Goal: Task Accomplishment & Management: Manage account settings

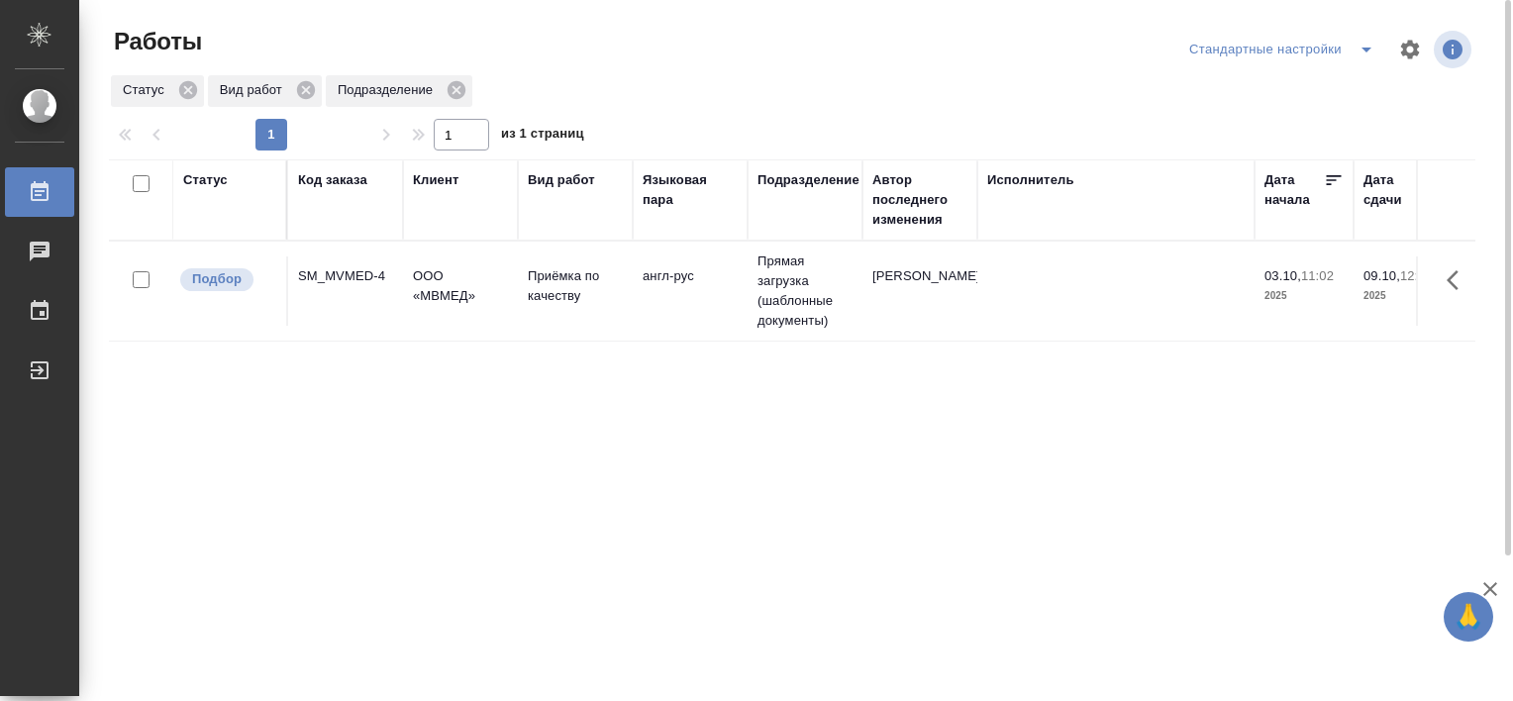
click at [1366, 49] on icon "split button" at bounding box center [1366, 50] width 10 height 5
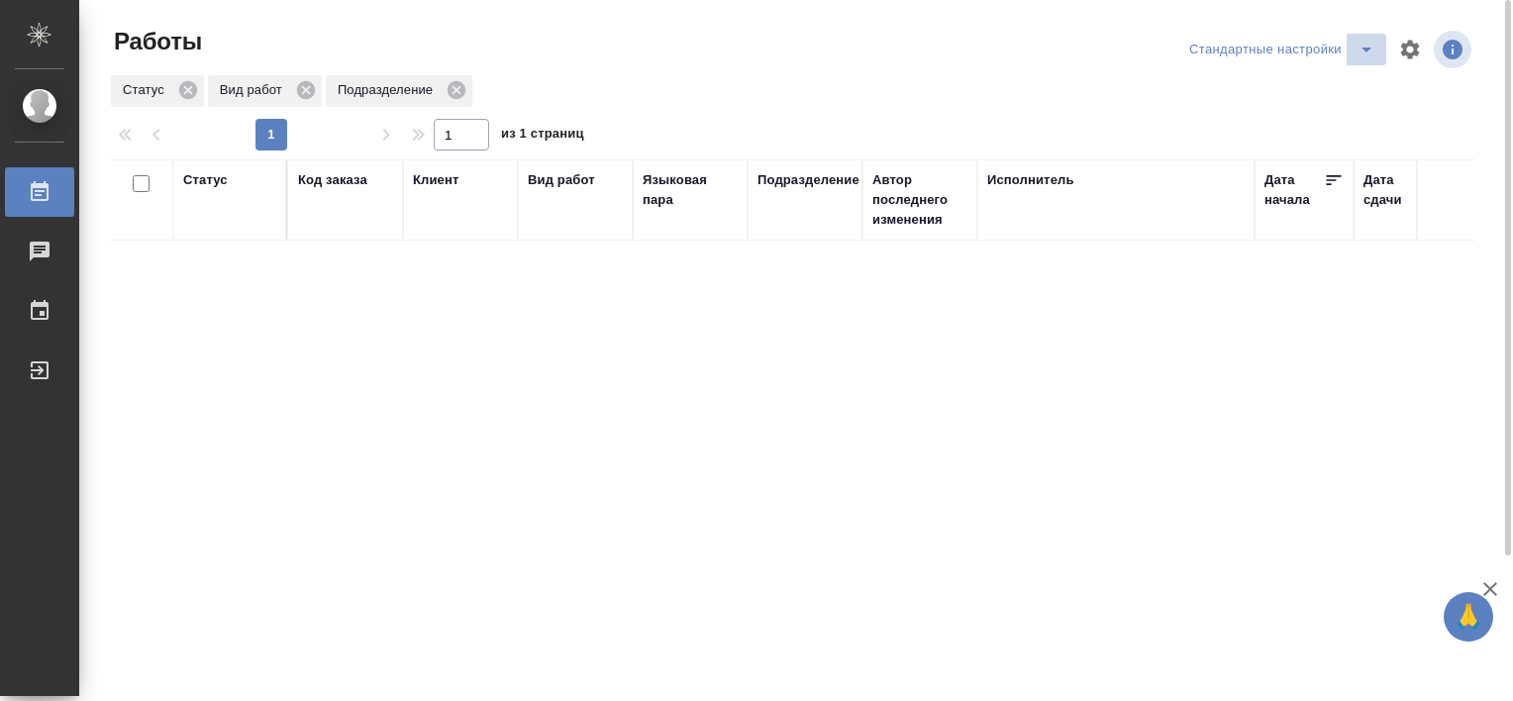
click at [1351, 56] on span "split button" at bounding box center [1366, 50] width 30 height 24
click at [1228, 83] on li "В работе" at bounding box center [1285, 89] width 202 height 32
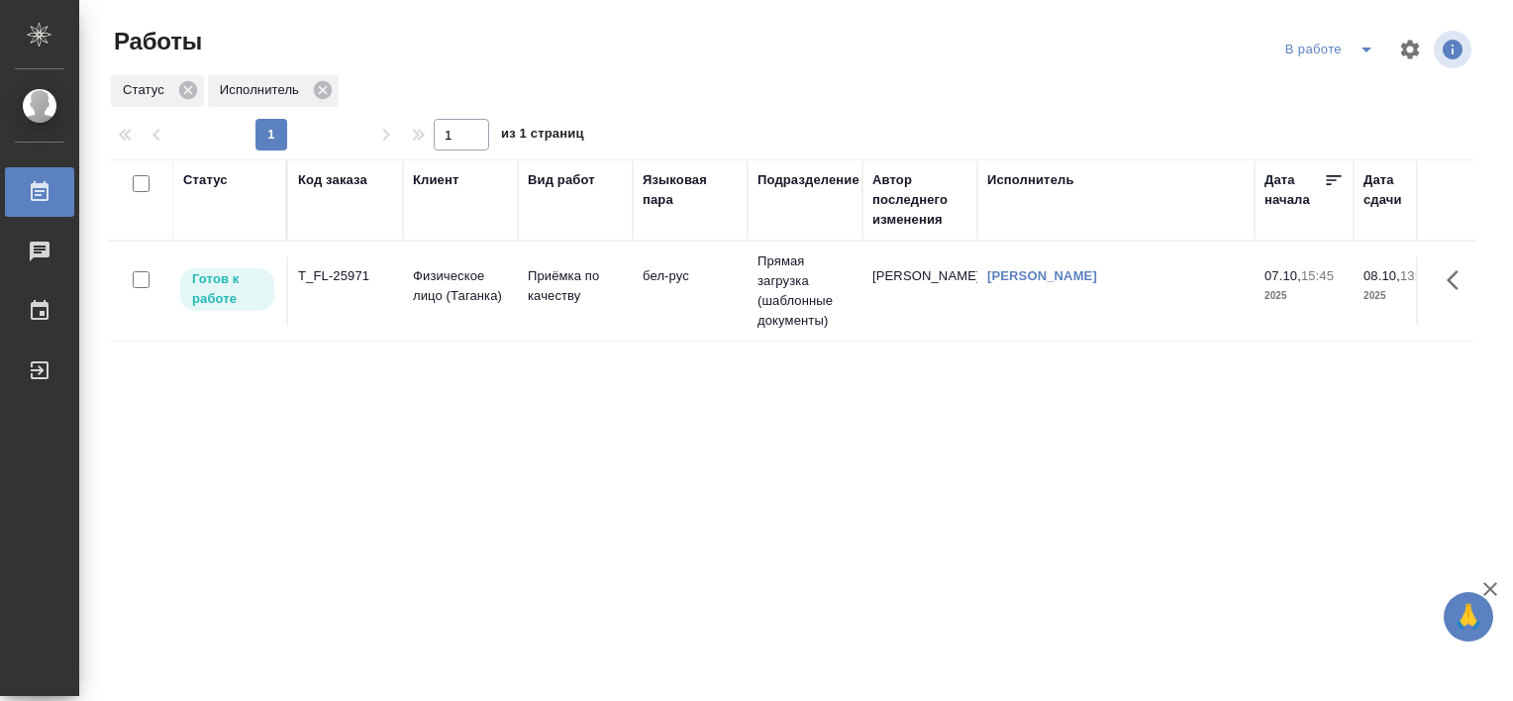
click at [321, 281] on div "T_FL-25971" at bounding box center [345, 276] width 95 height 20
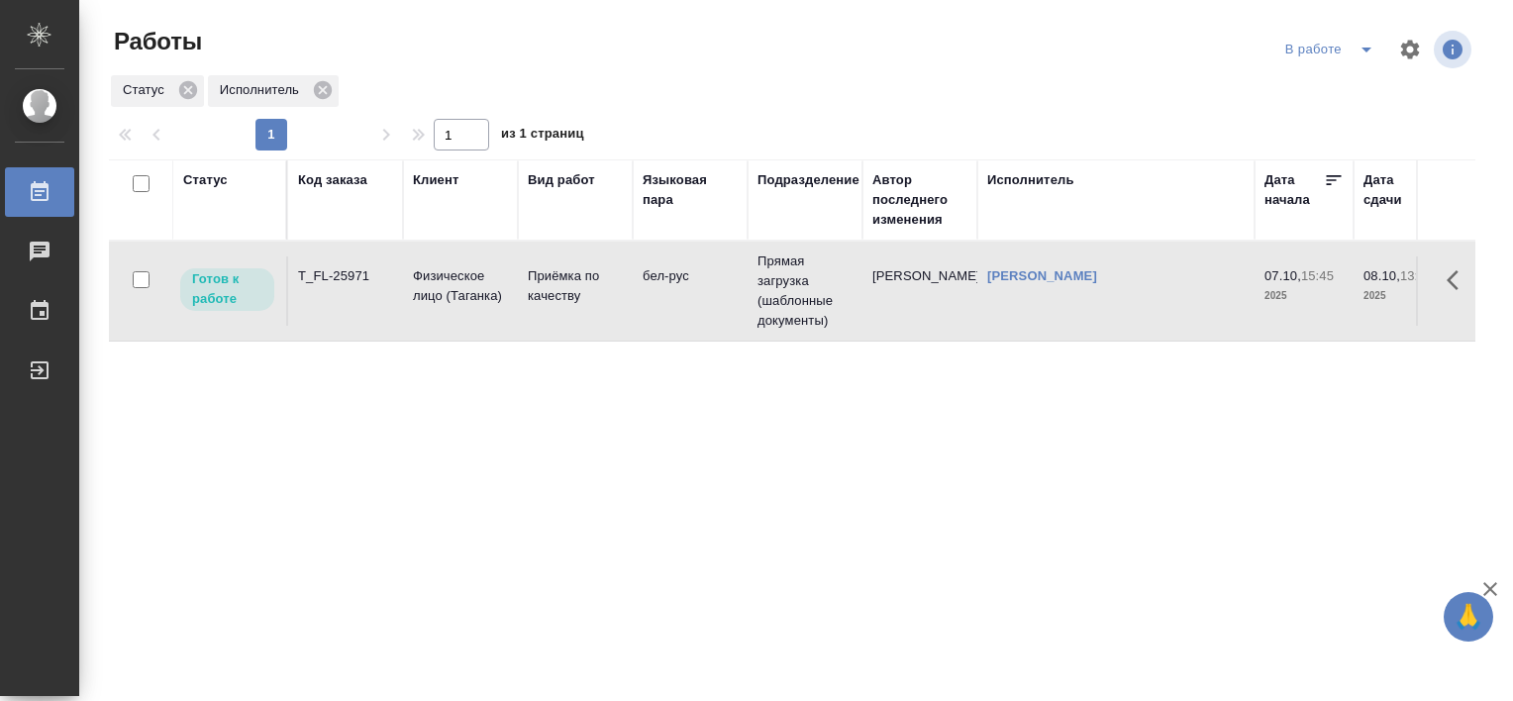
click at [321, 281] on div "T_FL-25971" at bounding box center [345, 276] width 95 height 20
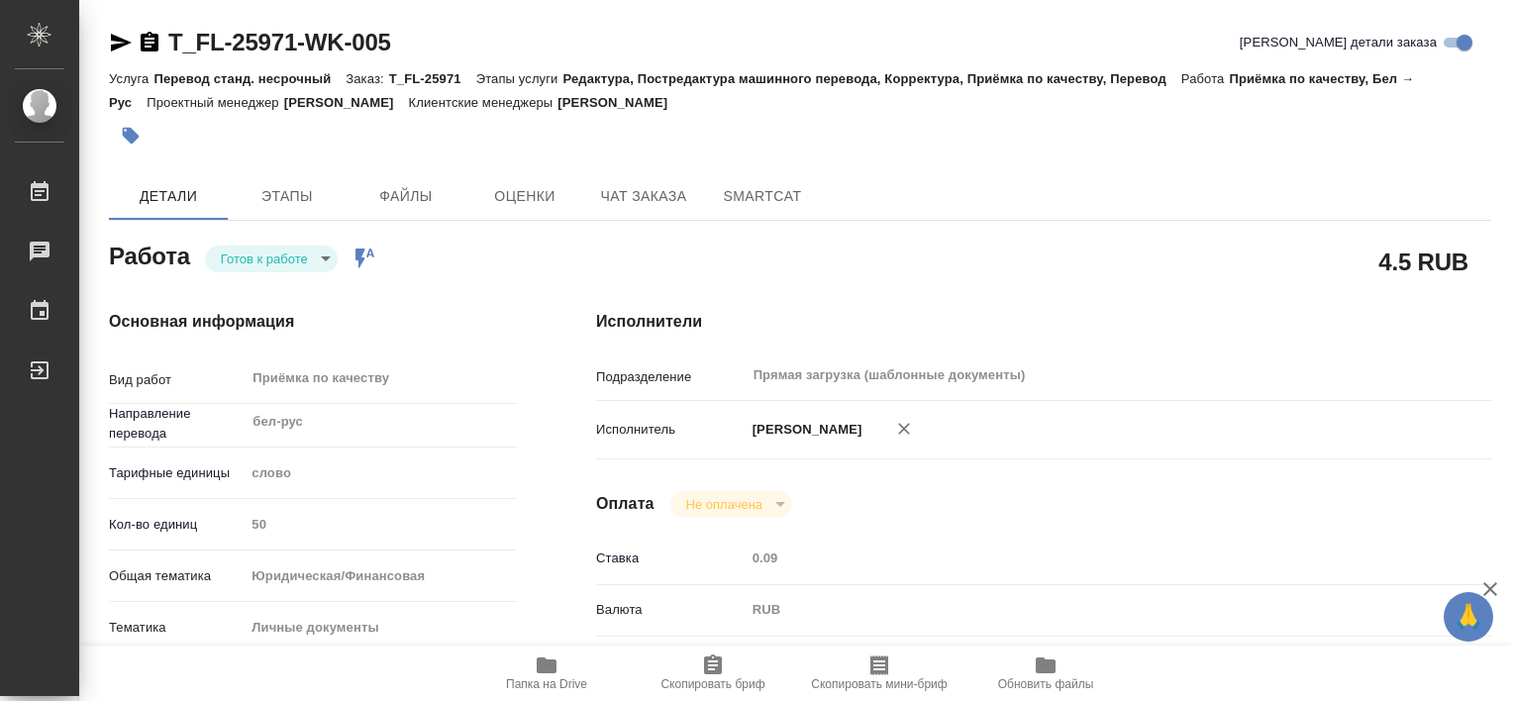
type textarea "x"
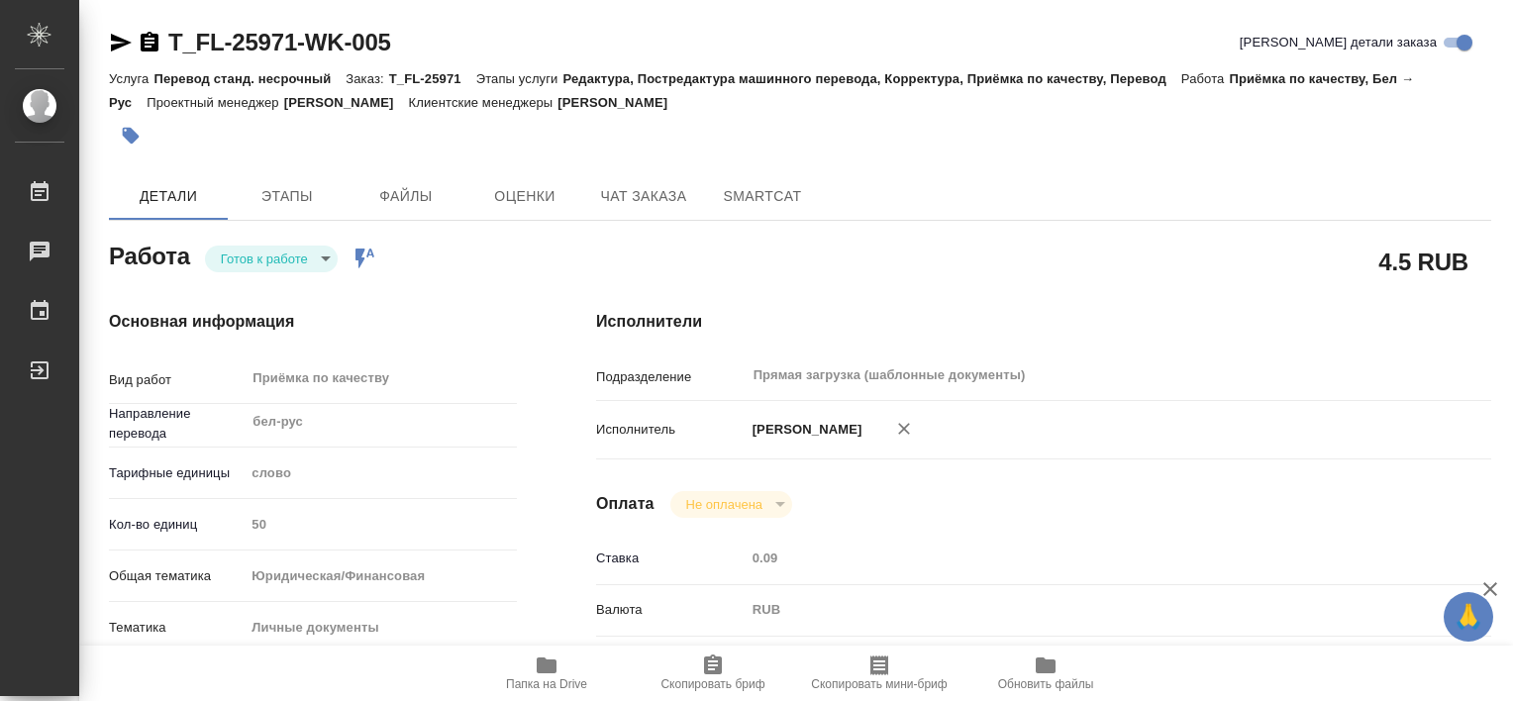
type textarea "x"
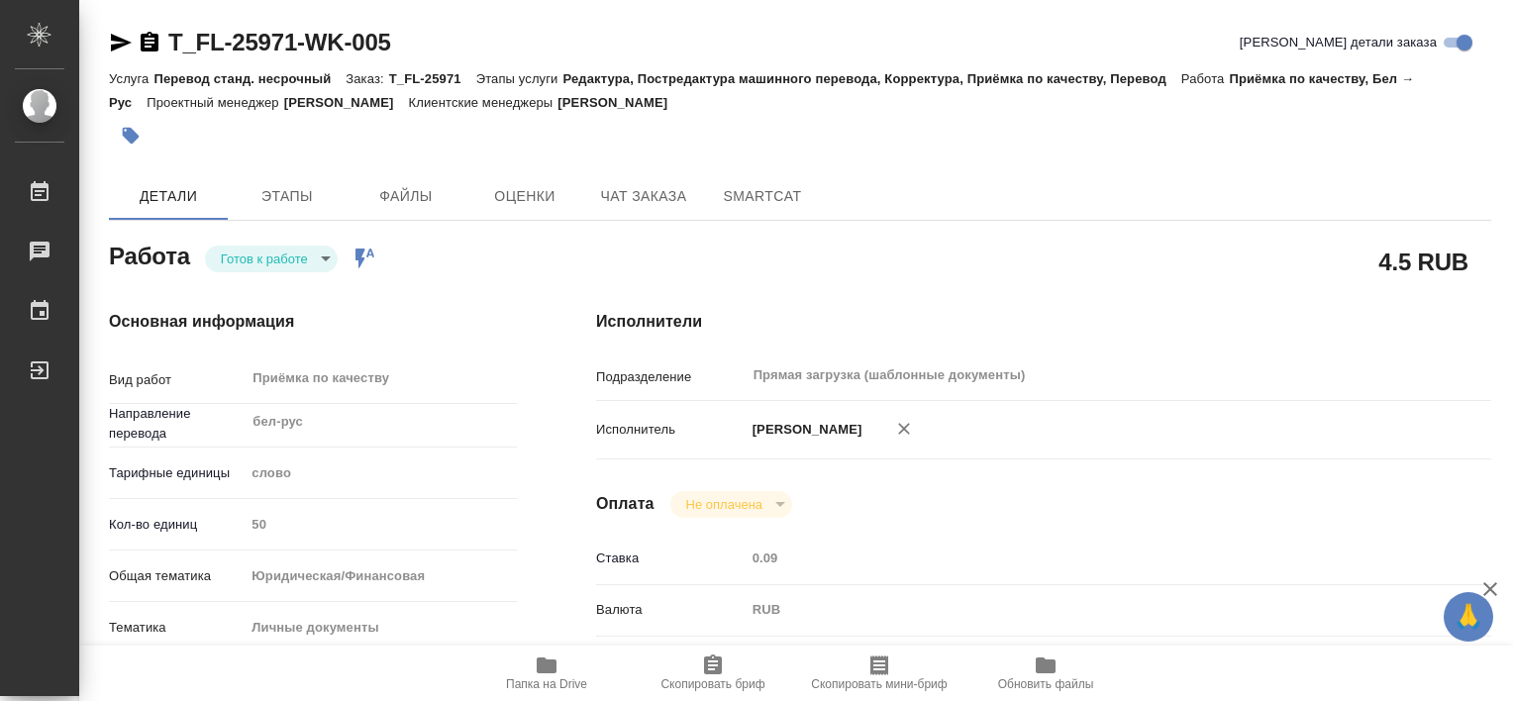
type textarea "x"
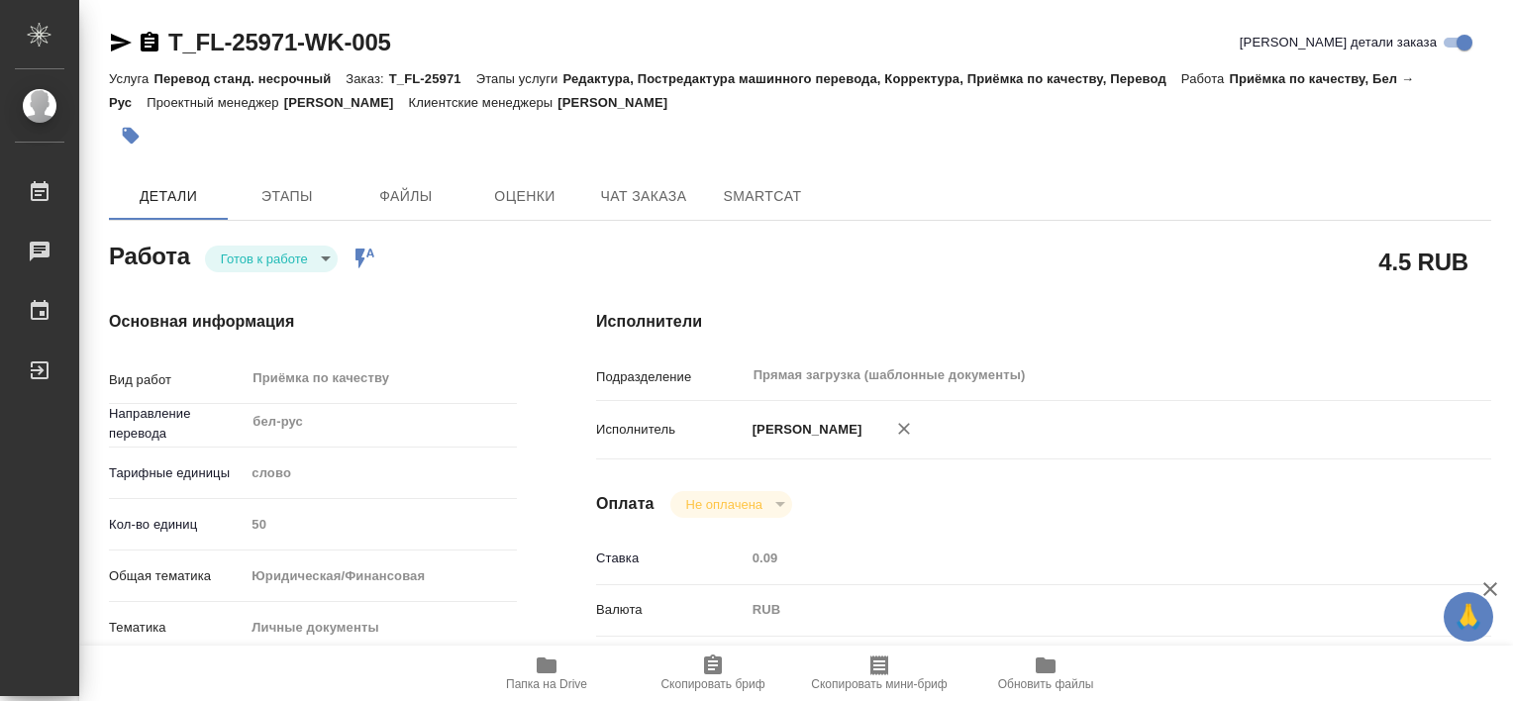
type textarea "x"
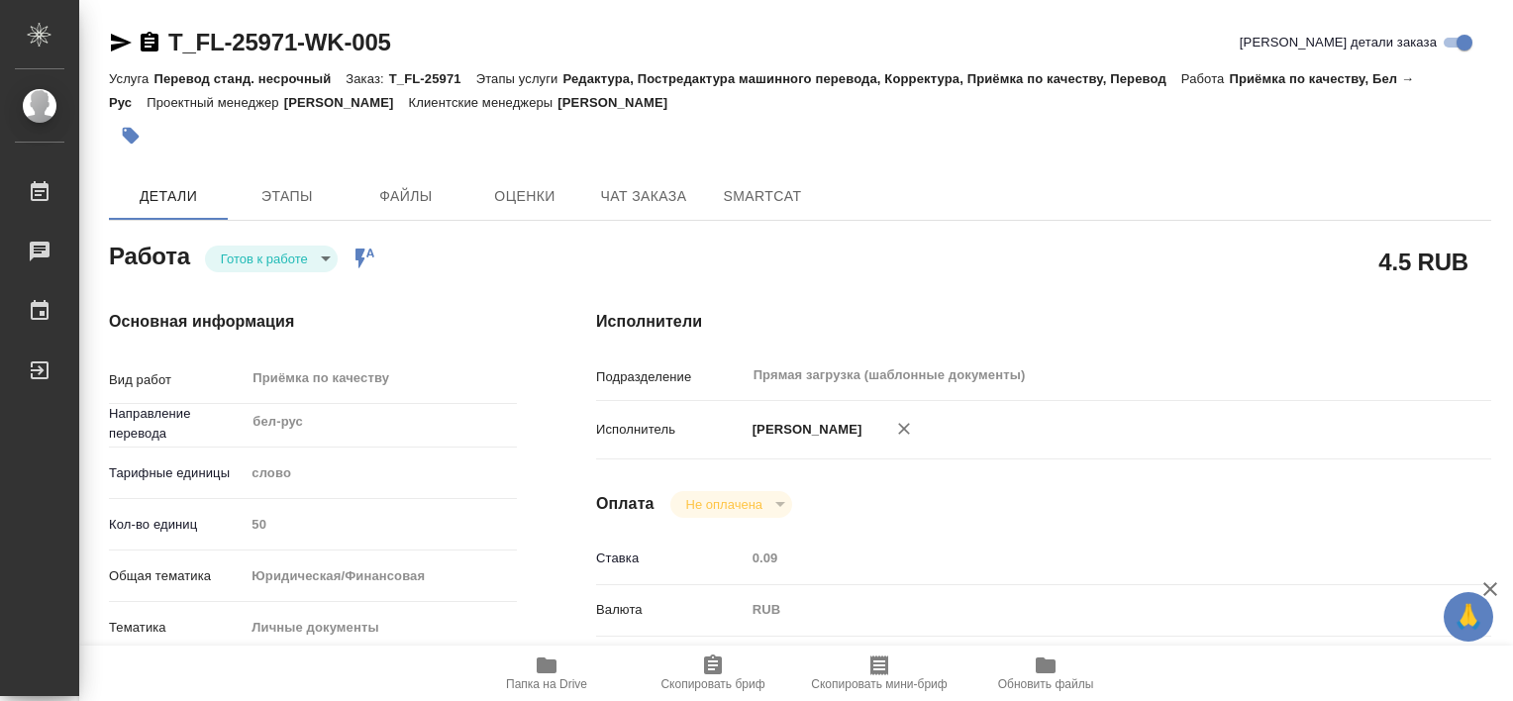
click at [133, 128] on icon "button" at bounding box center [131, 136] width 20 height 20
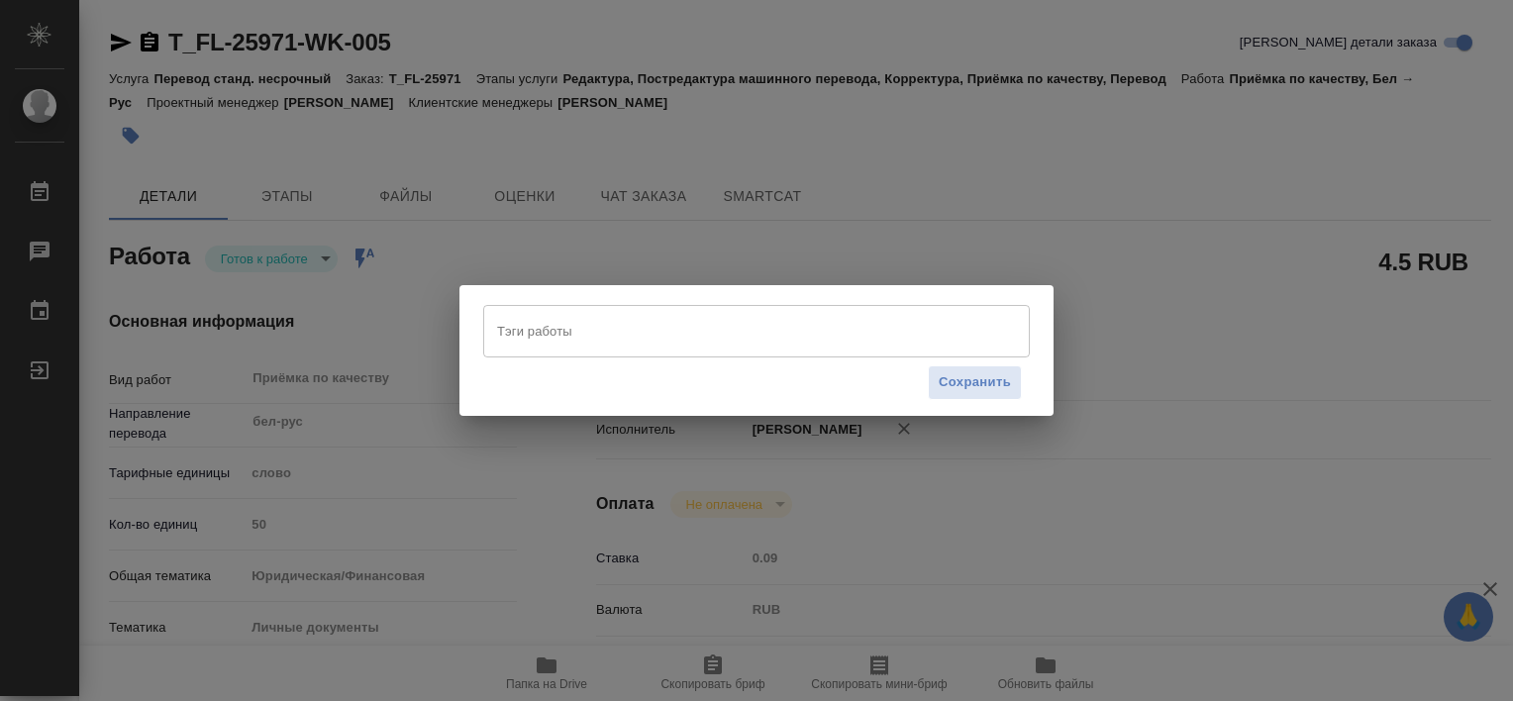
click at [642, 350] on div "Тэги работы" at bounding box center [756, 330] width 546 height 51
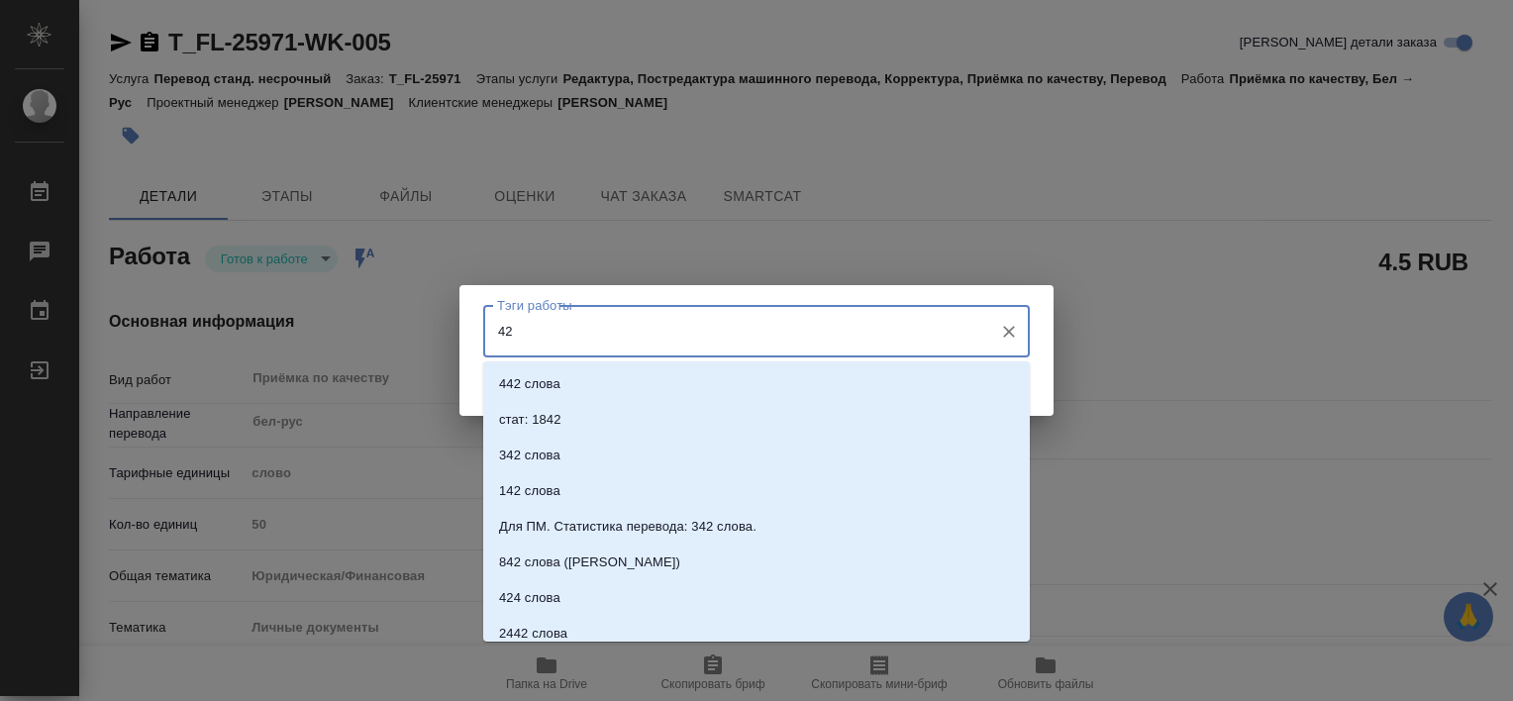
type input "423"
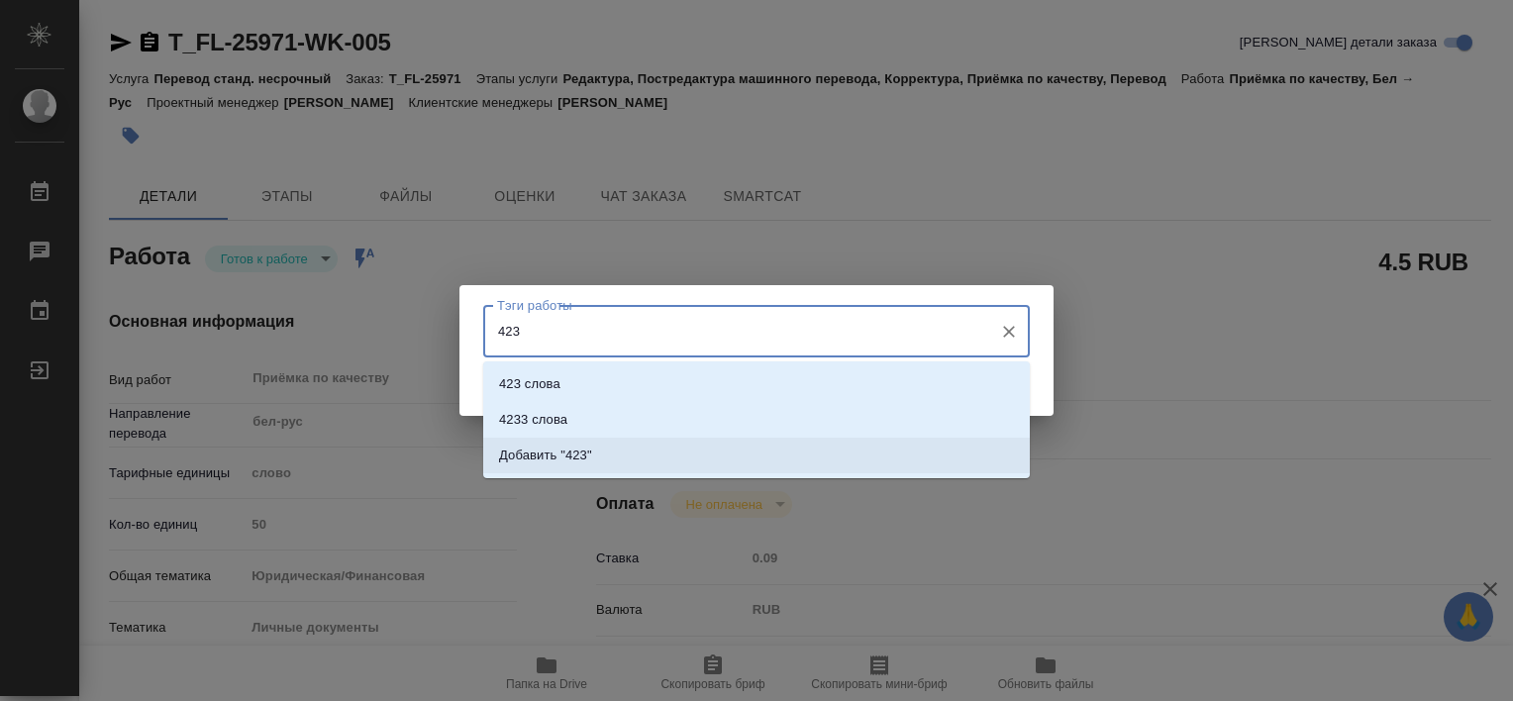
click at [629, 465] on li "Добавить "423"" at bounding box center [756, 456] width 546 height 36
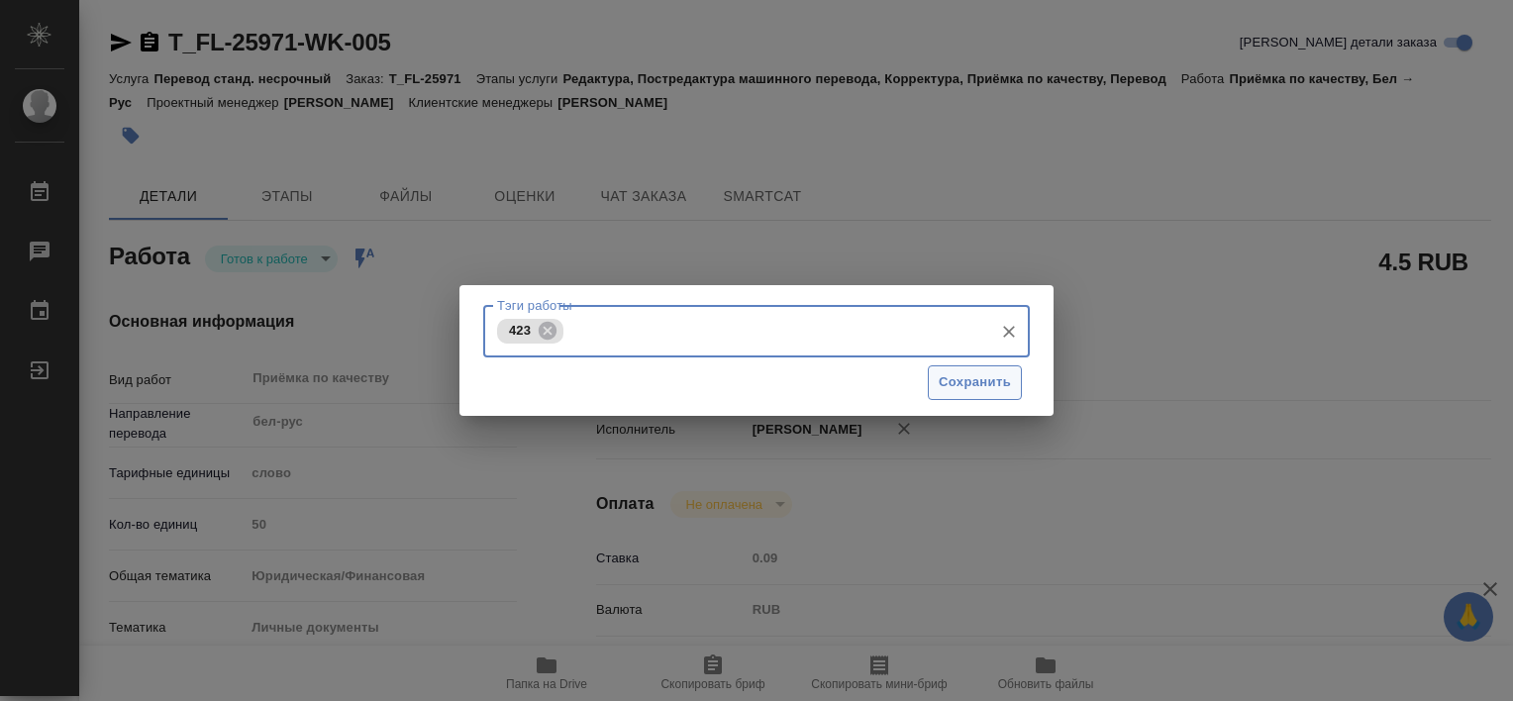
click at [1008, 369] on button "Сохранить" at bounding box center [975, 382] width 94 height 35
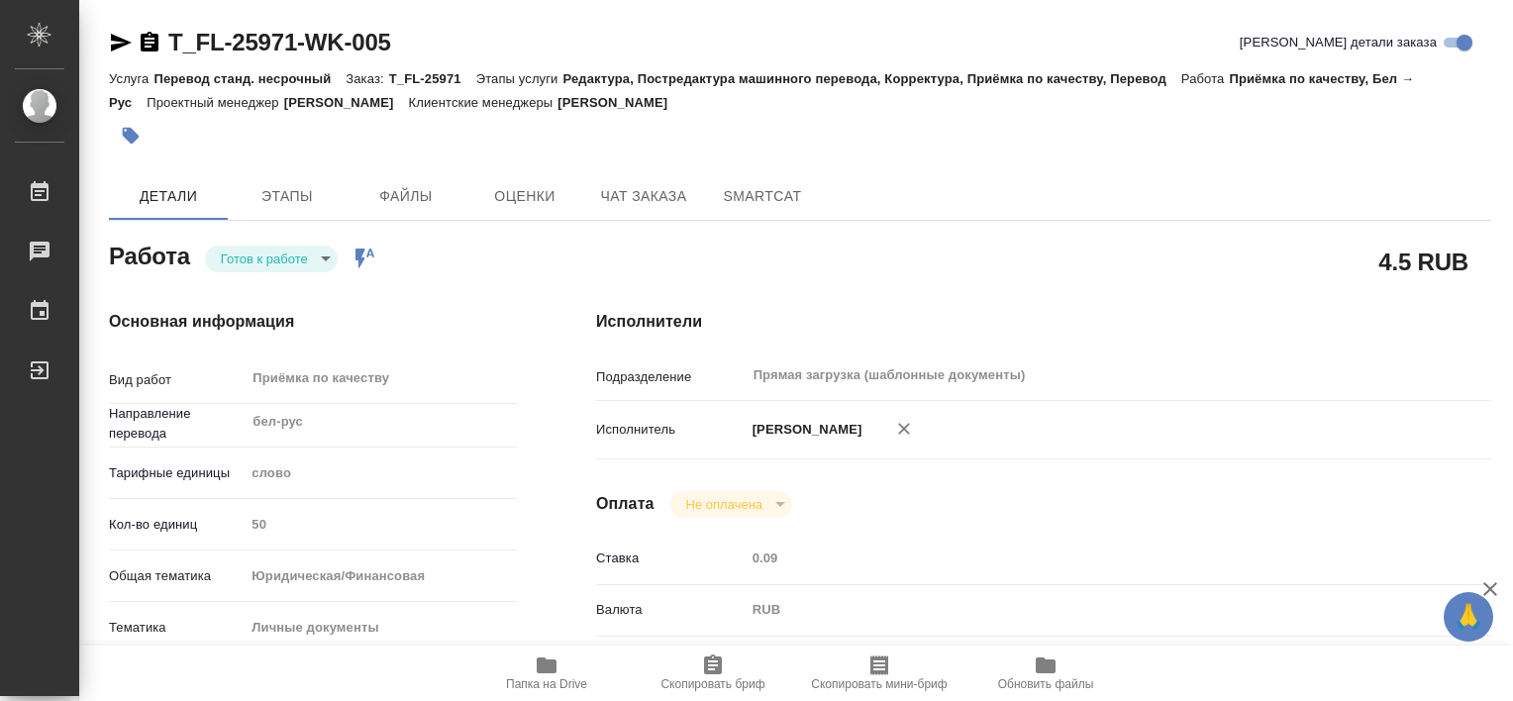
type input "readyForWork"
type textarea "Приёмка по качеству"
type textarea "x"
type input "бел-рус"
type input "5a8b1489cc6b4906c91bfd90"
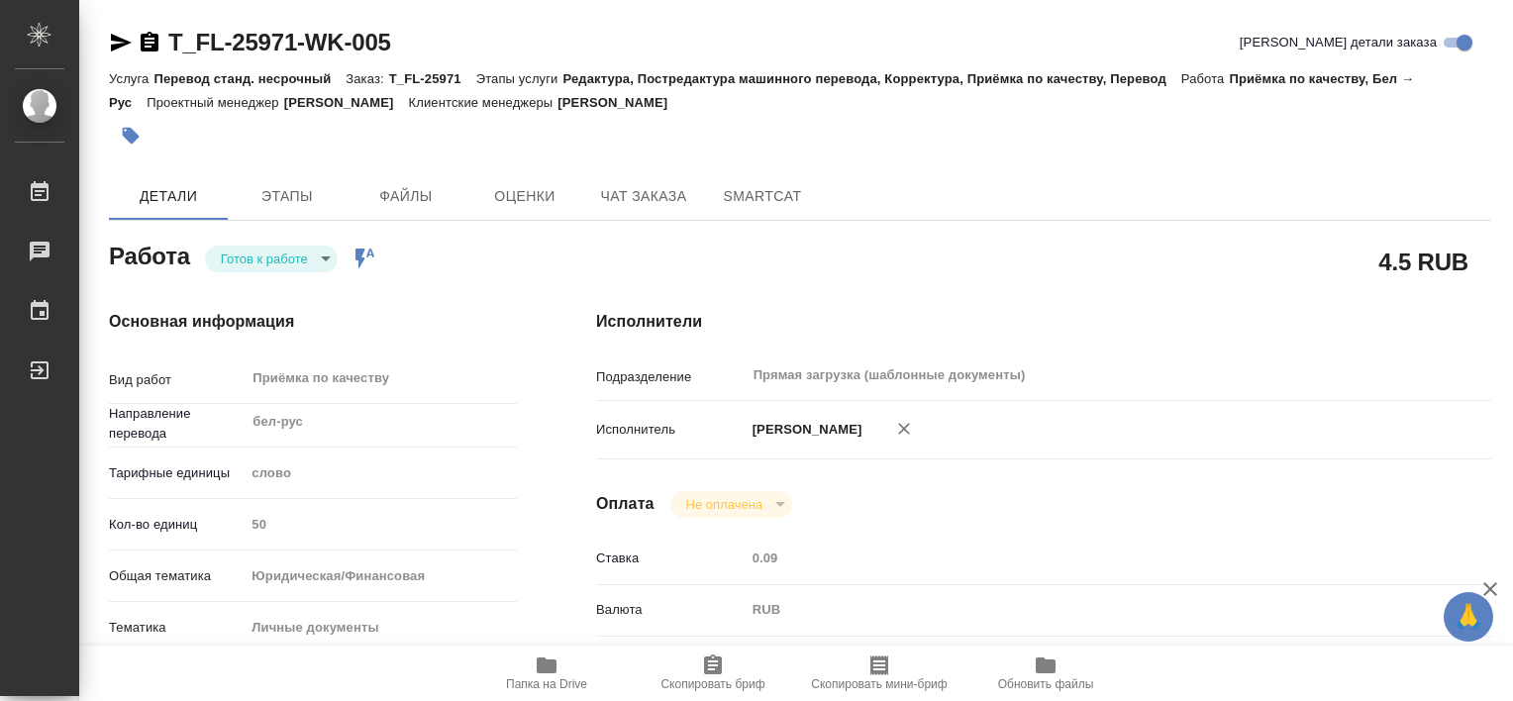
type input "50"
type input "yr-fn"
type input "5a8b8b956a9677013d343cfe"
checkbox input "true"
type input "07.10.2025 15:45"
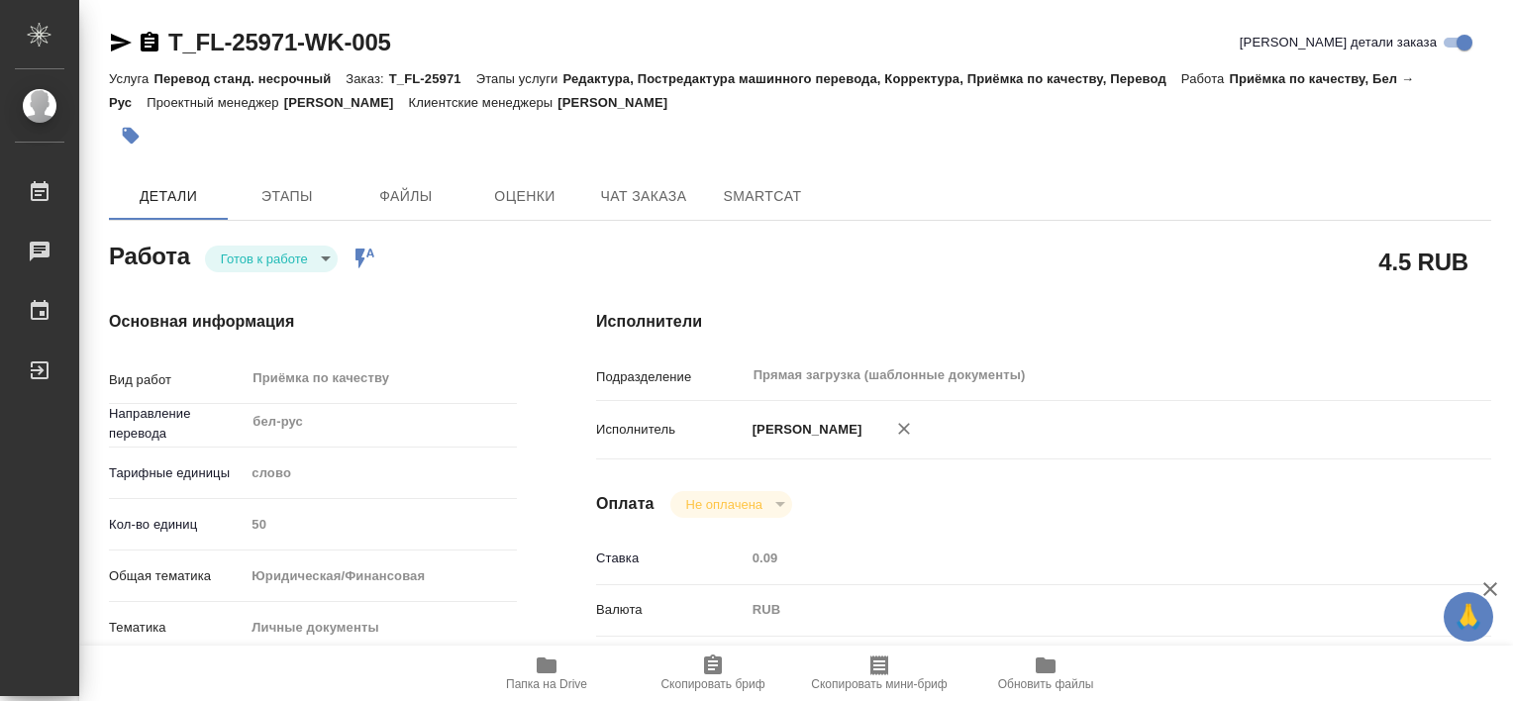
type input "08.10.2025 13:00"
type input "Прямая загрузка (шаблонные документы)"
type input "notPayed"
type input "0.09"
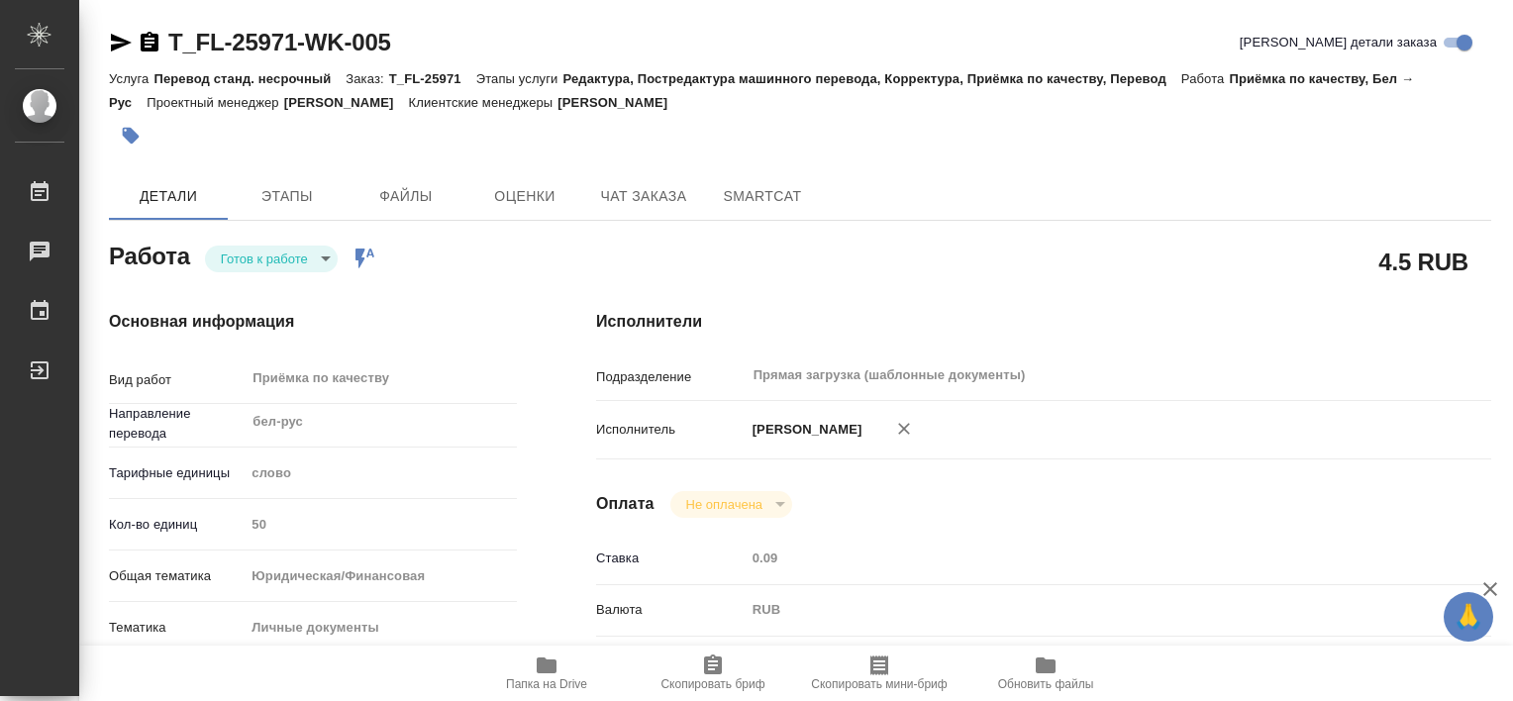
type input "RUB"
type input "Третьякова Валерия"
type textarea "x"
type textarea "/Clients/FL_T/Orders/T_FL-25971/Corrected/T_FL-25971-WK-005"
type textarea "x"
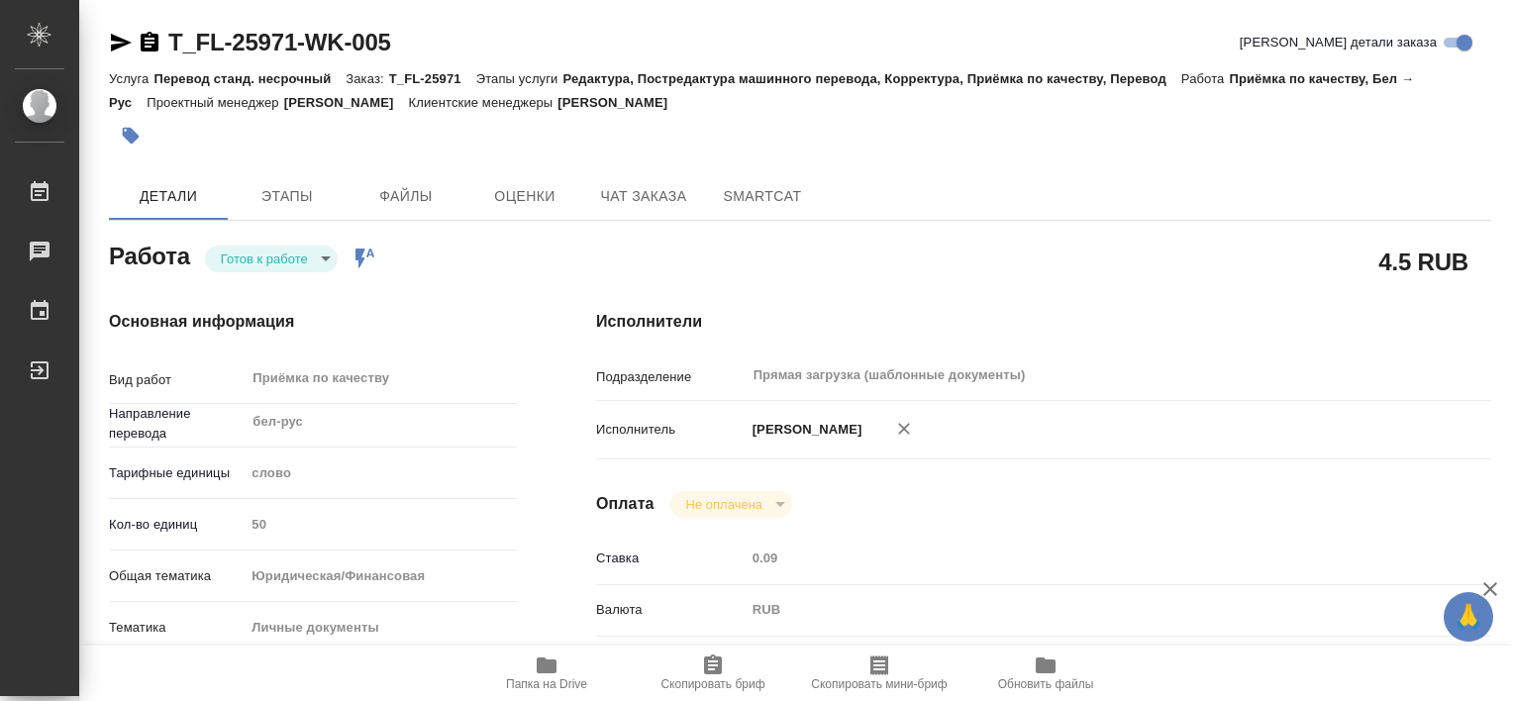
type input "T_FL-25971"
type input "Перевод станд. несрочный"
type input "Редактура, Постредактура машинного перевода, Корректура, Приёмка по качеству, П…"
type input "Прохорова Анастасия"
type input "/Clients/FL_T/Orders/T_FL-25971"
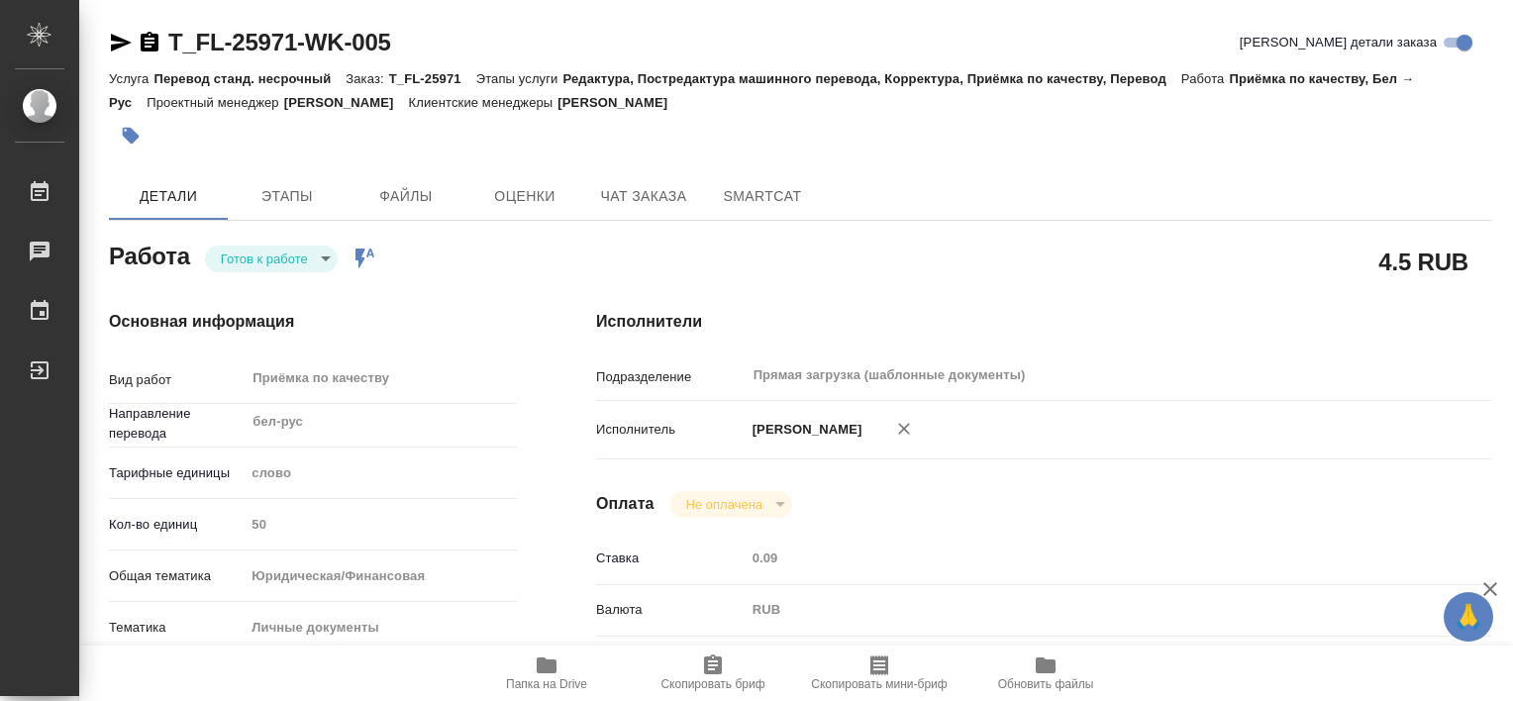
type textarea "x"
type textarea "паспорт для внж (миграционная служба в Одинцово) бел-рус под нот"
type textarea "x"
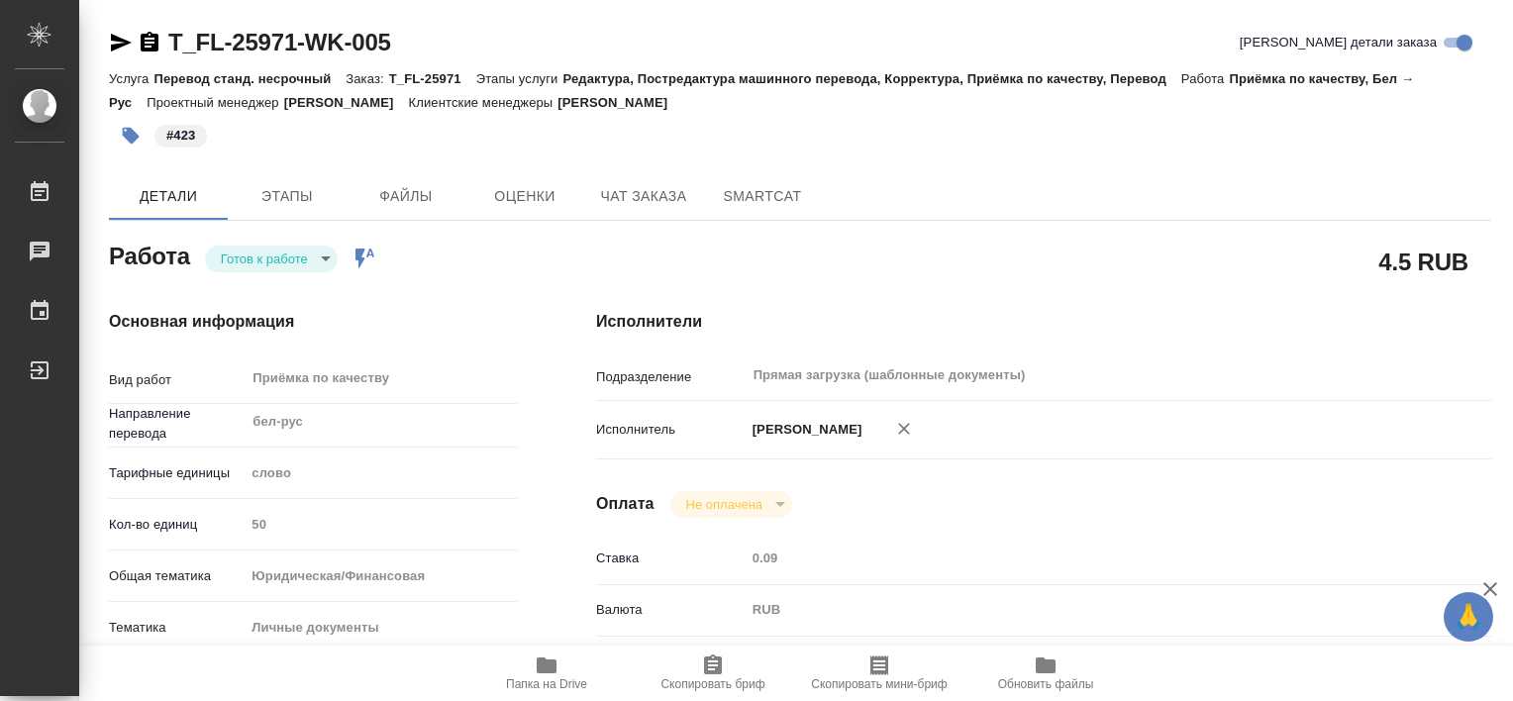
type textarea "x"
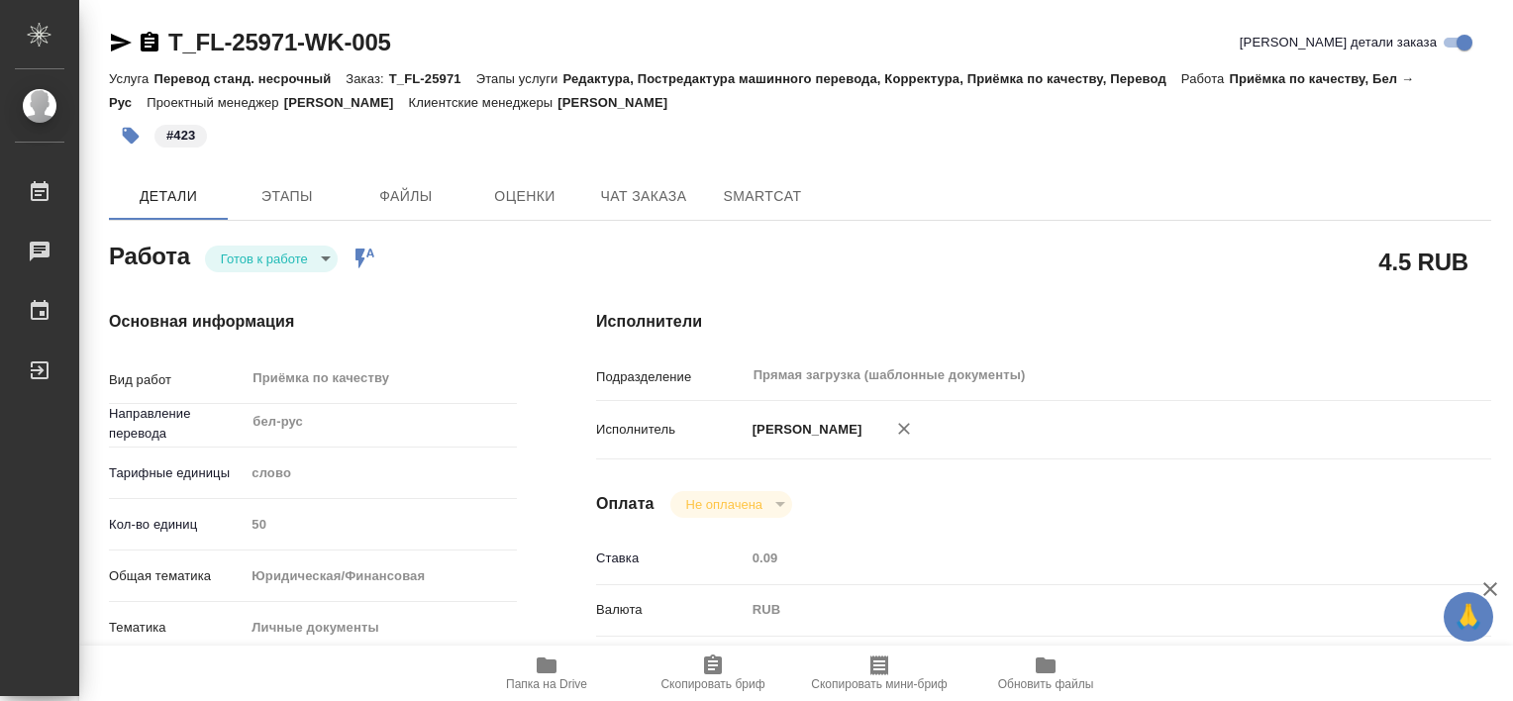
type textarea "x"
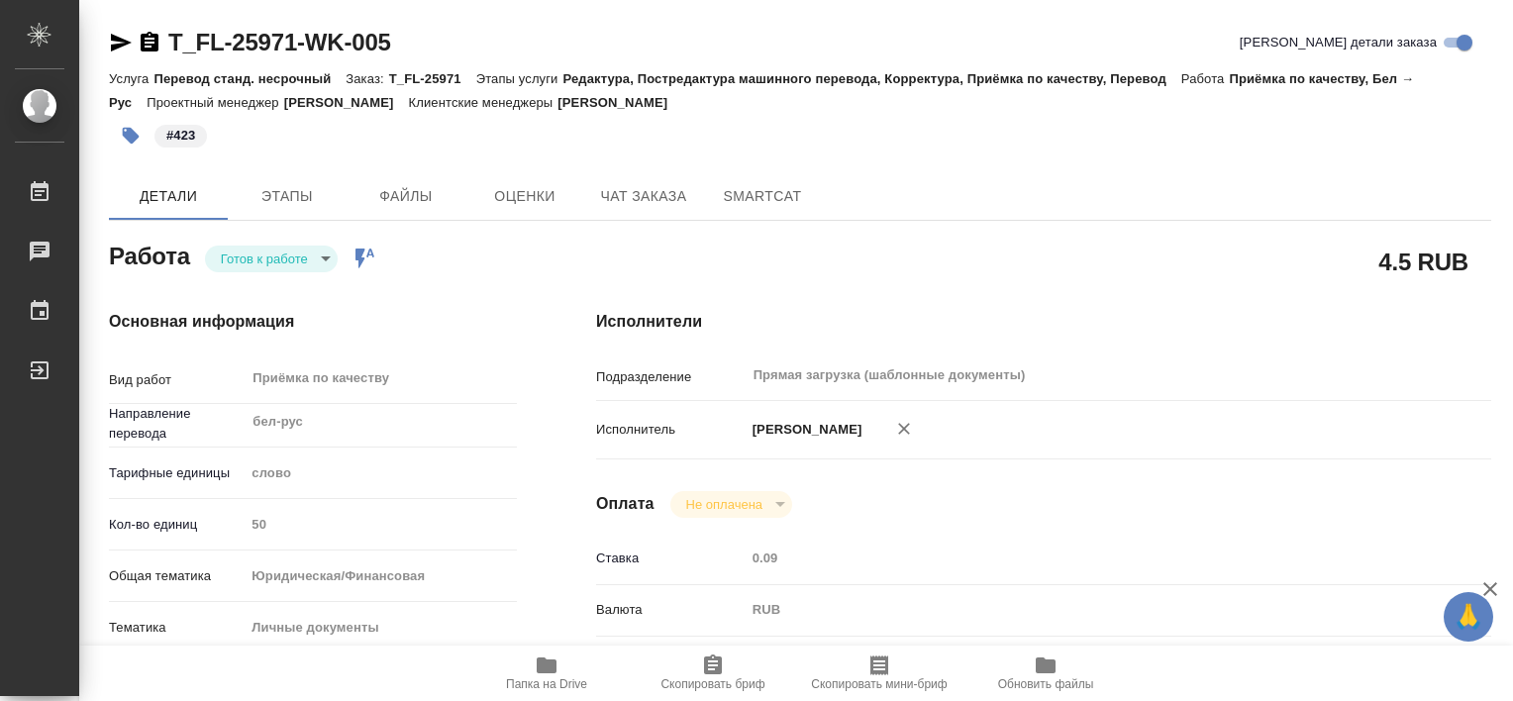
type textarea "x"
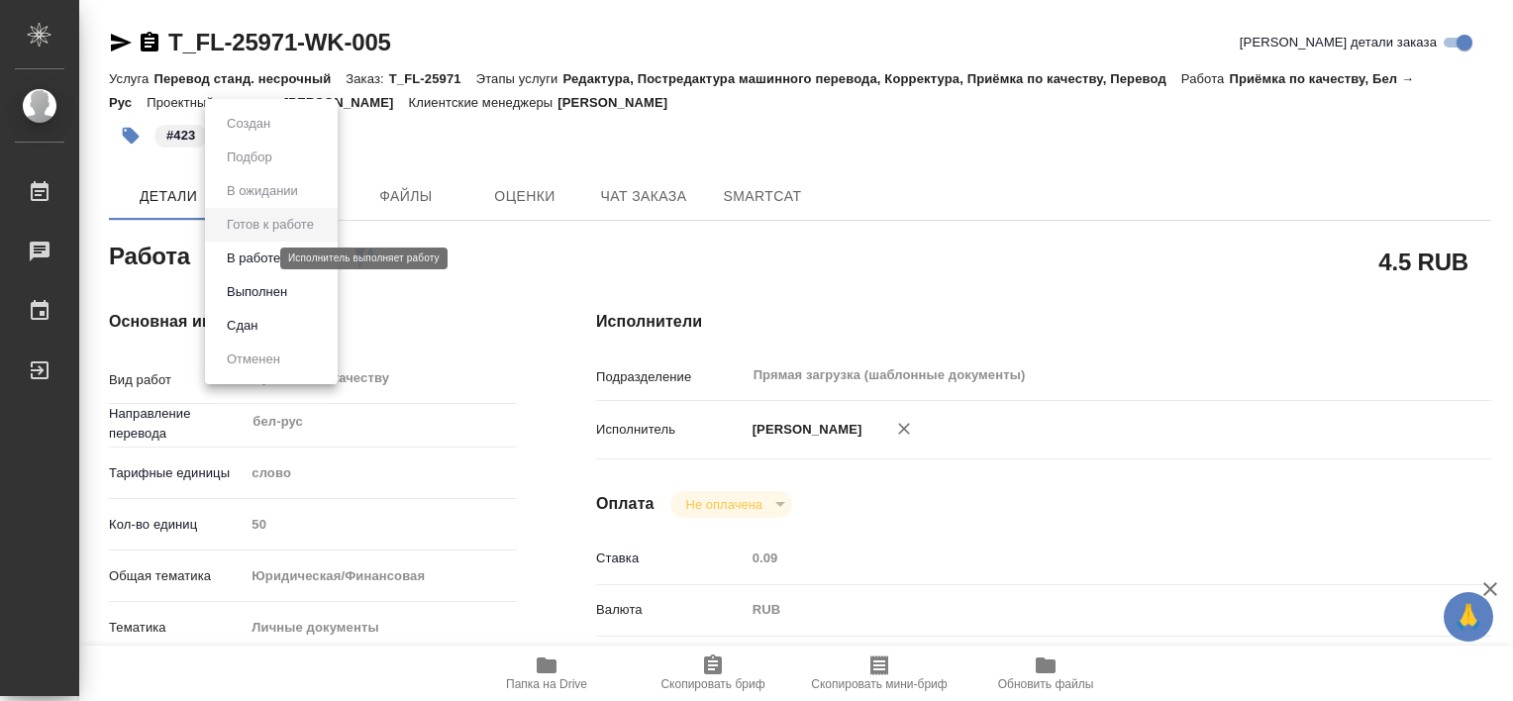
click at [264, 254] on body "🙏 .cls-1 fill:#fff; AWATERA Tretyakova Valeriya Работы 0 Чаты График Выйти T_FL…" at bounding box center [756, 350] width 1513 height 701
click at [280, 288] on button "Выполнен" at bounding box center [257, 292] width 72 height 22
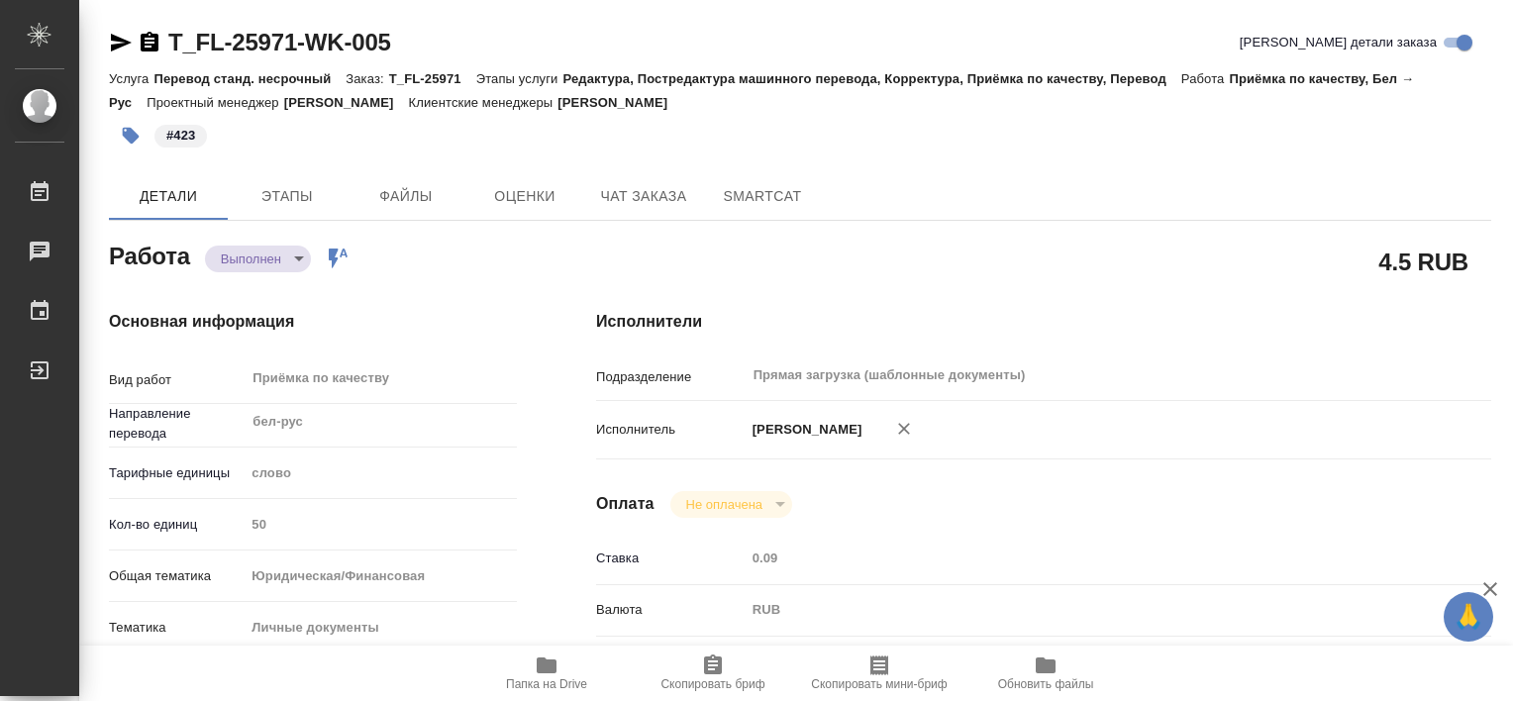
type textarea "x"
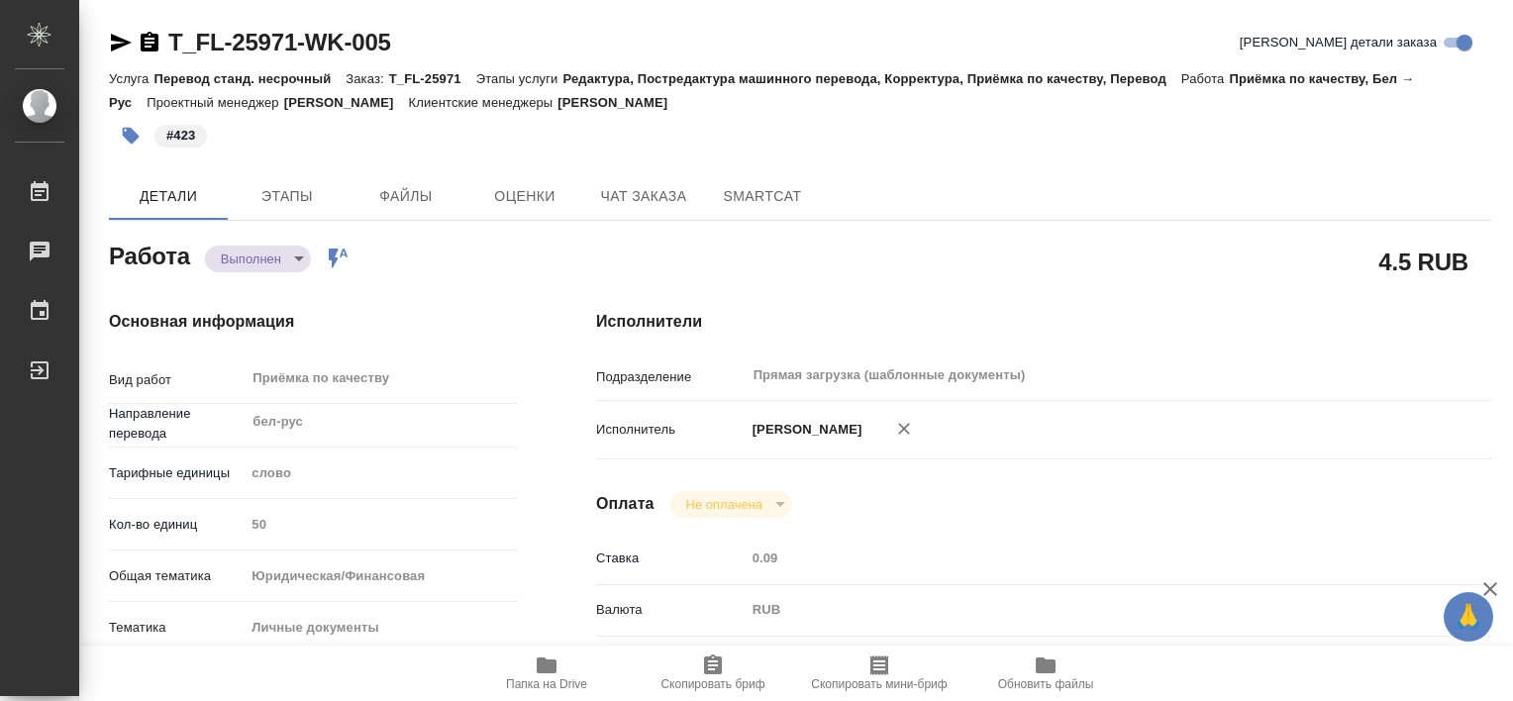
type textarea "x"
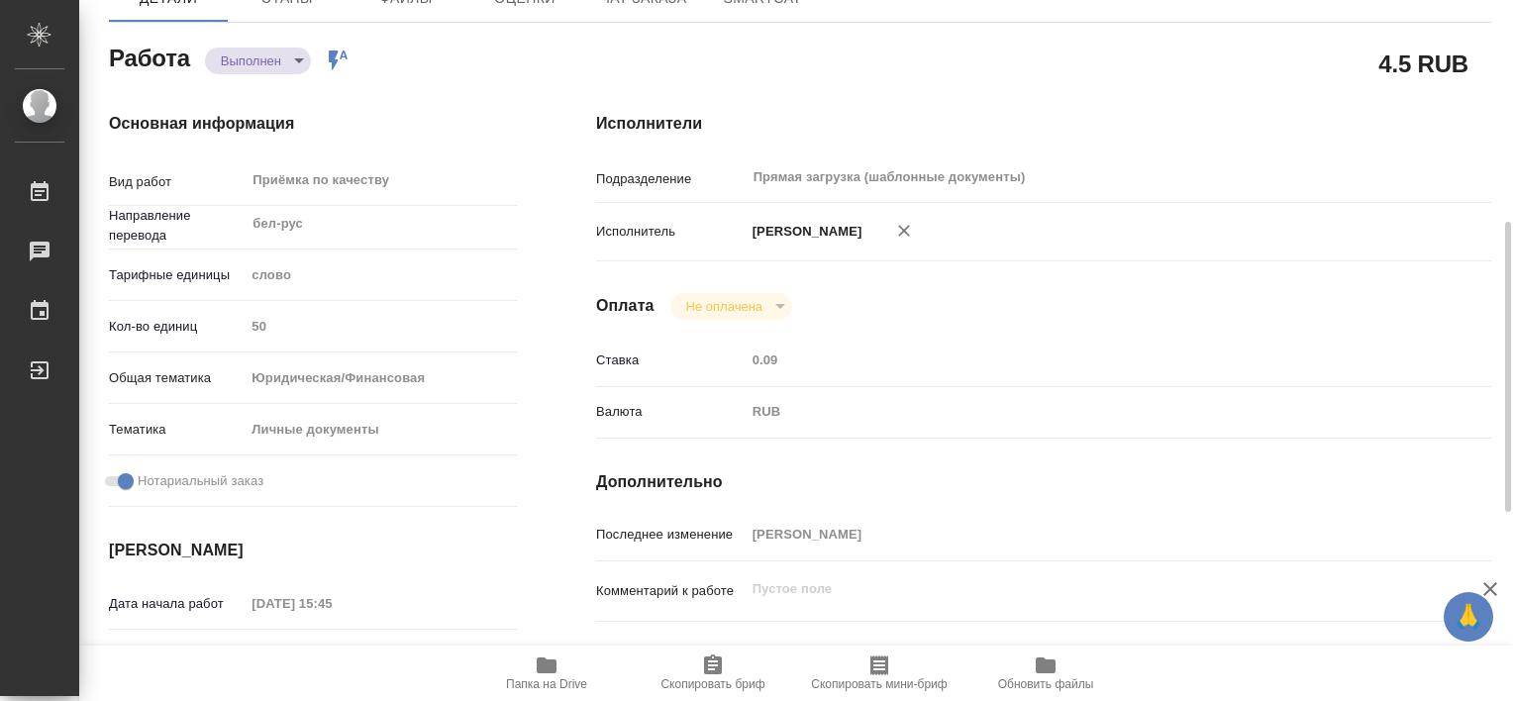
scroll to position [297, 0]
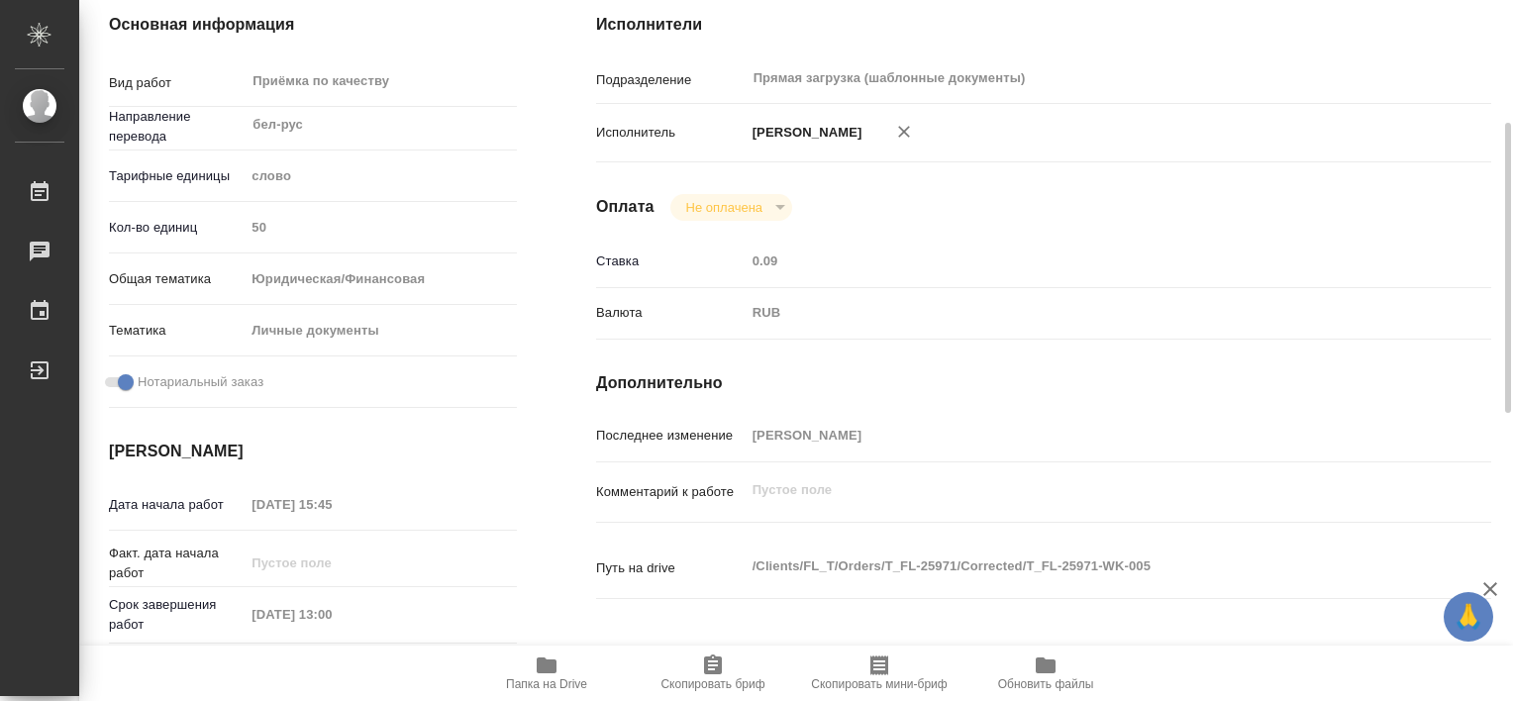
type textarea "x"
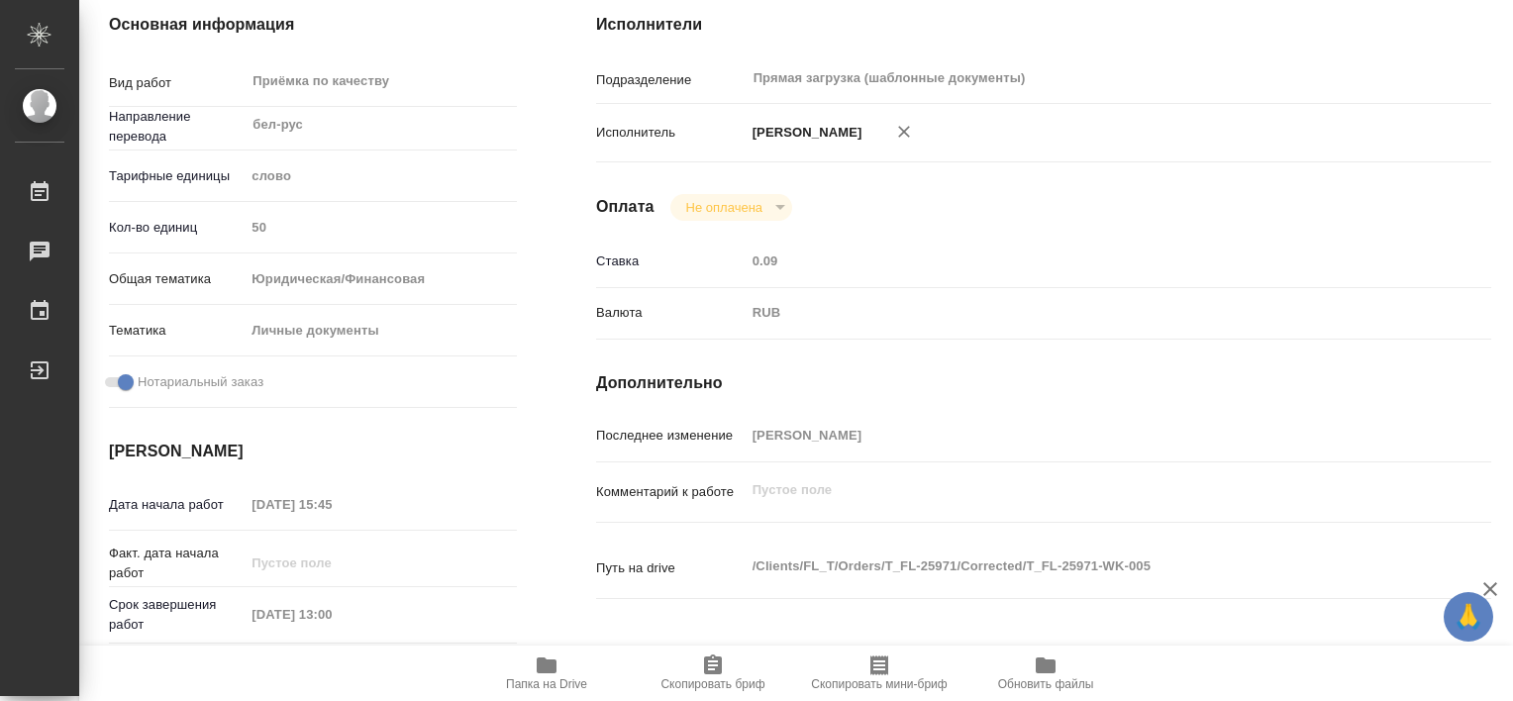
scroll to position [0, 0]
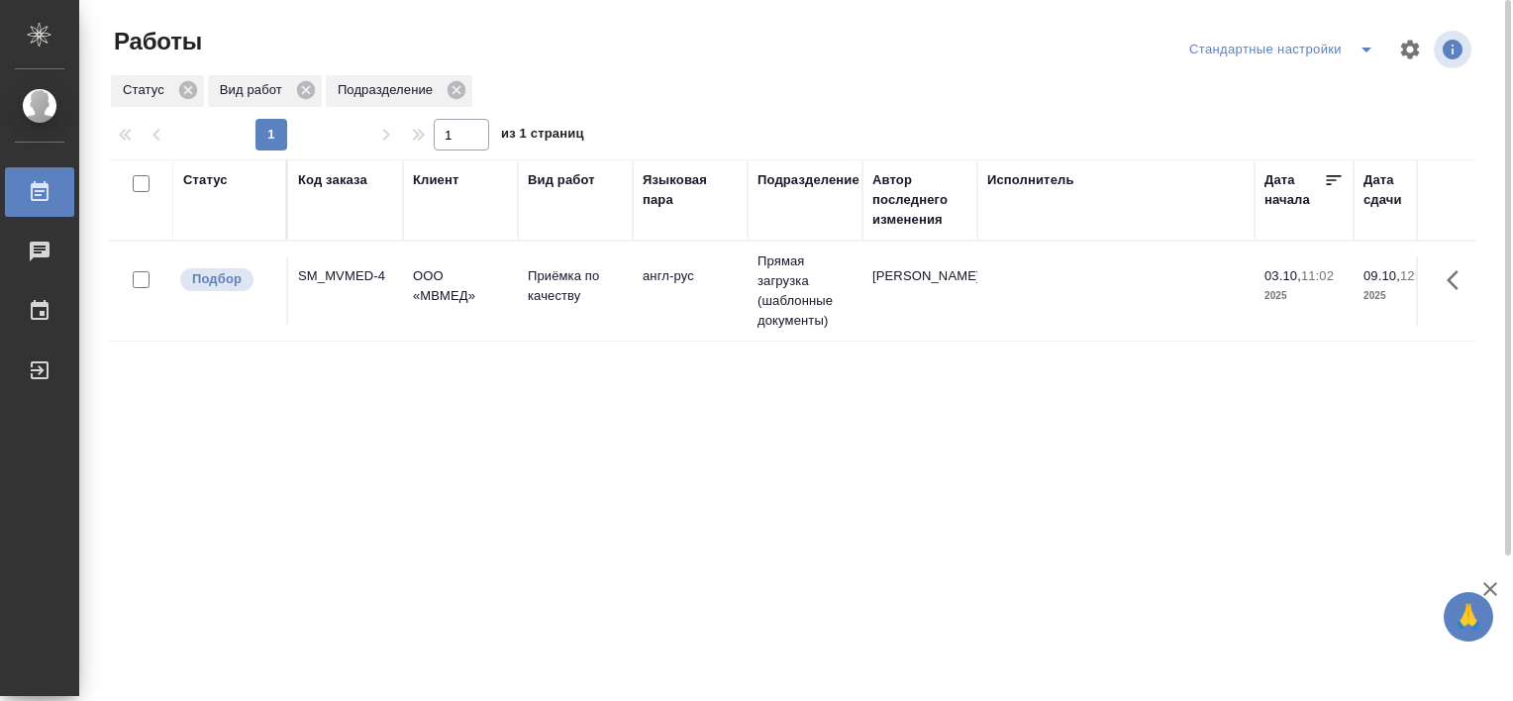
scroll to position [182, 0]
